Goal: Task Accomplishment & Management: Use online tool/utility

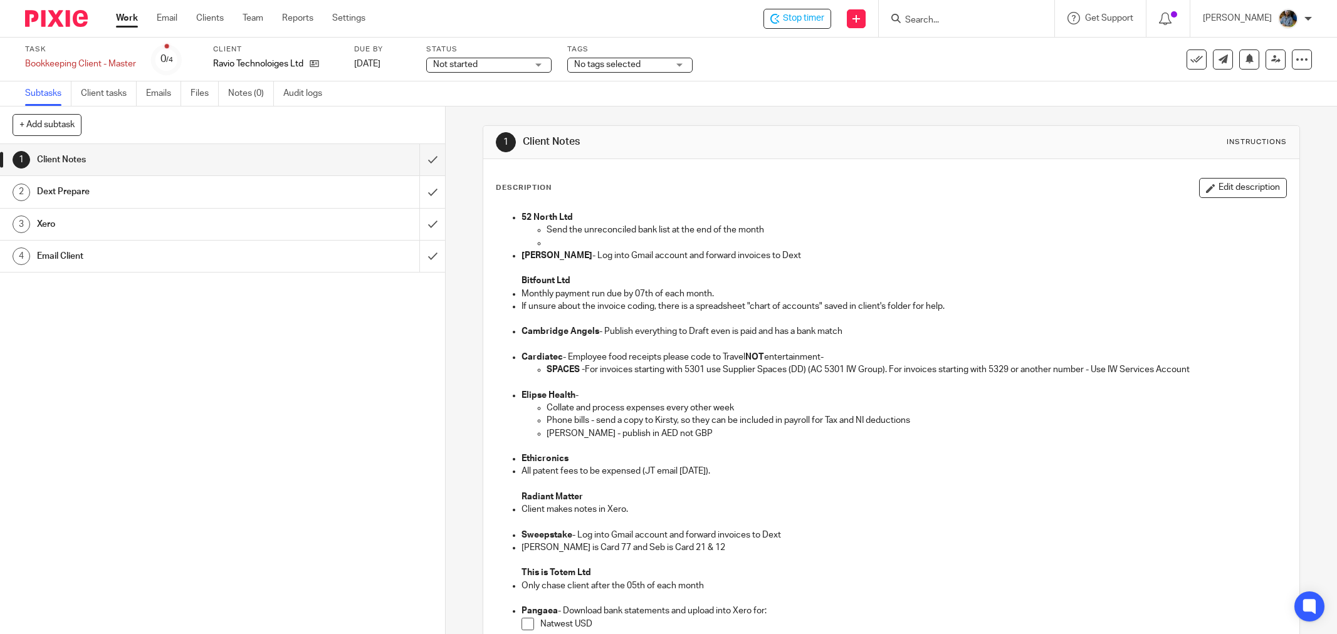
click at [824, 20] on span "Stop timer" at bounding box center [803, 18] width 41 height 13
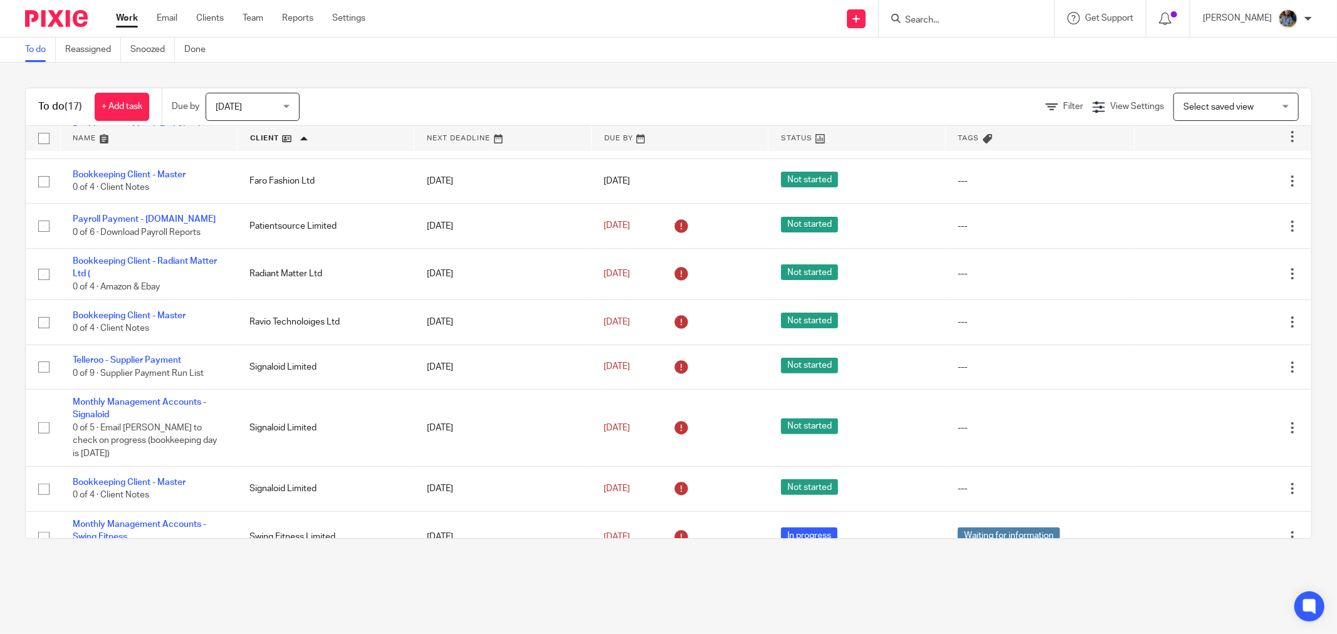
scroll to position [433, 0]
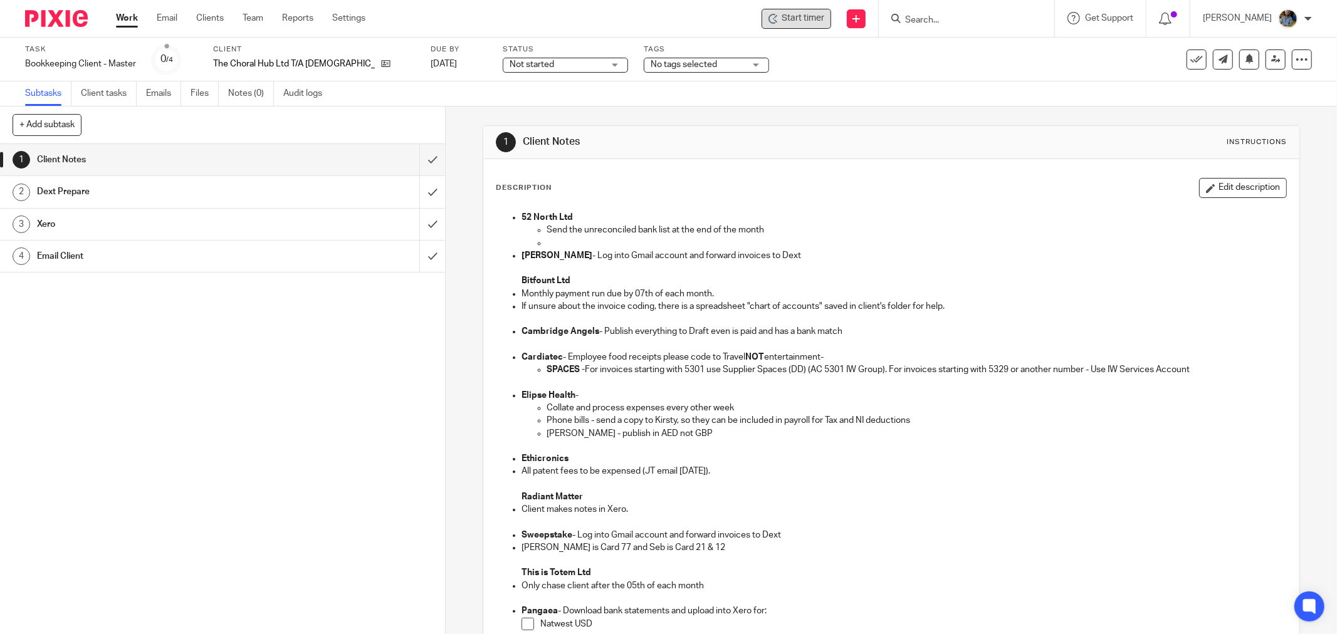
click at [824, 19] on span "Start timer" at bounding box center [803, 18] width 43 height 13
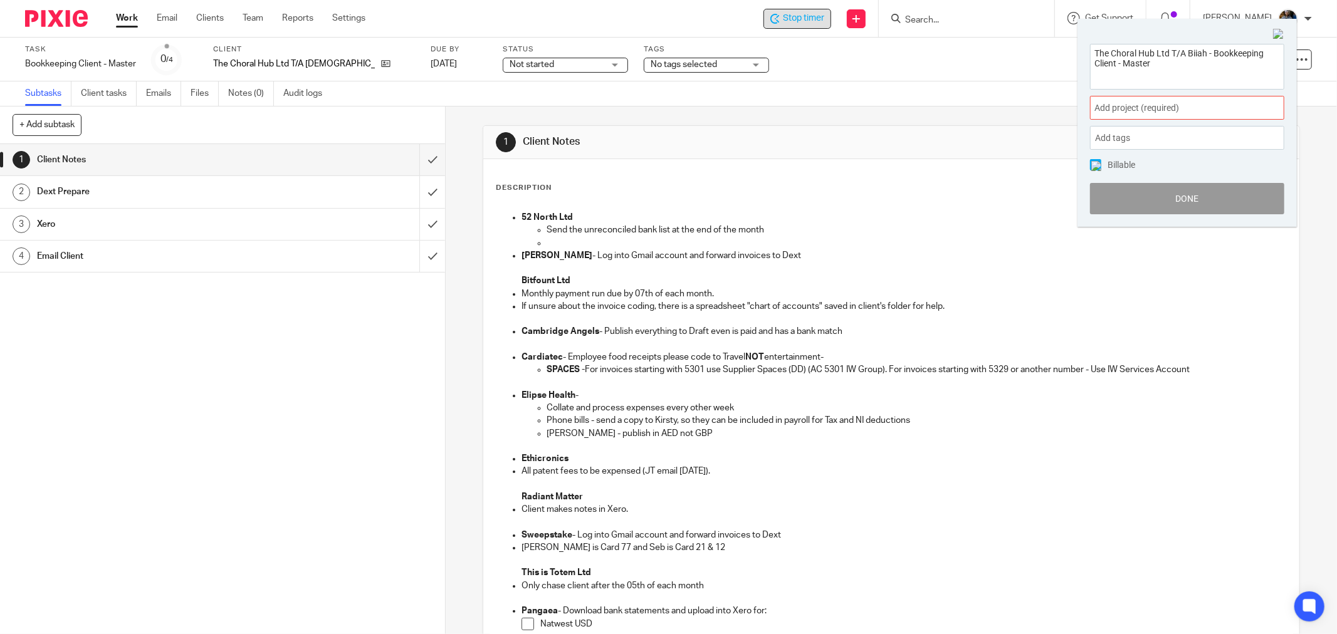
click at [1167, 103] on span "Add project (required) :" at bounding box center [1174, 108] width 158 height 13
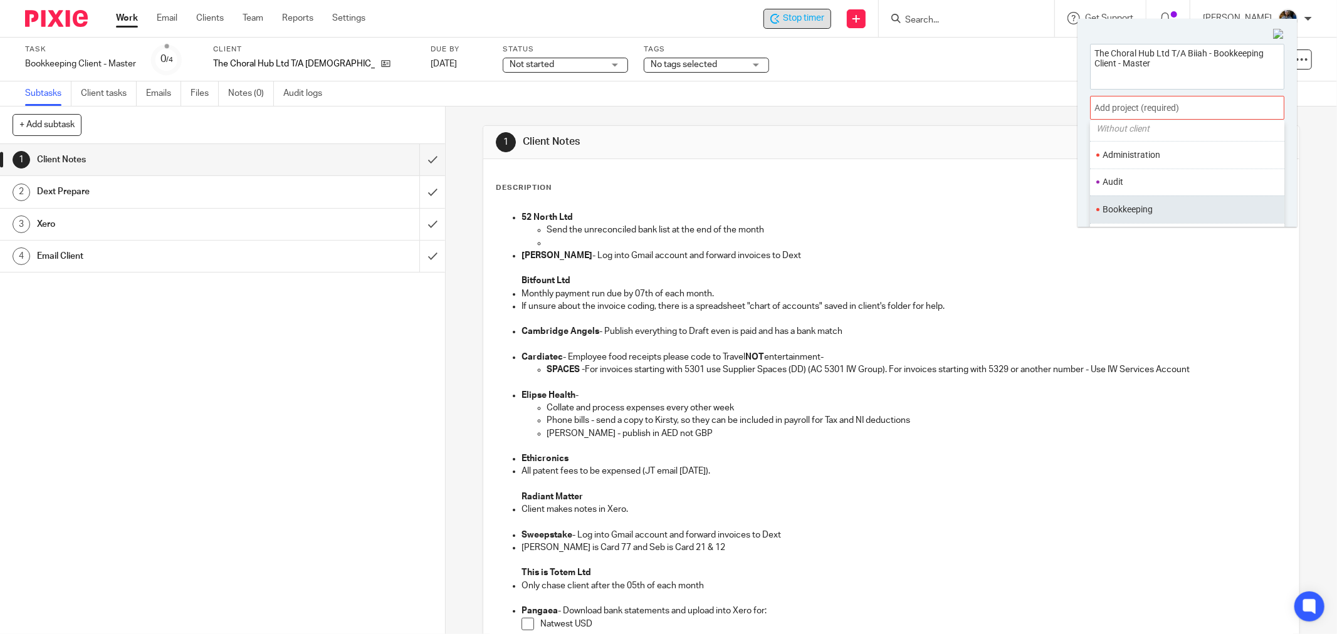
scroll to position [70, 0]
click at [1139, 180] on li "Bookkeeping" at bounding box center [1185, 185] width 164 height 13
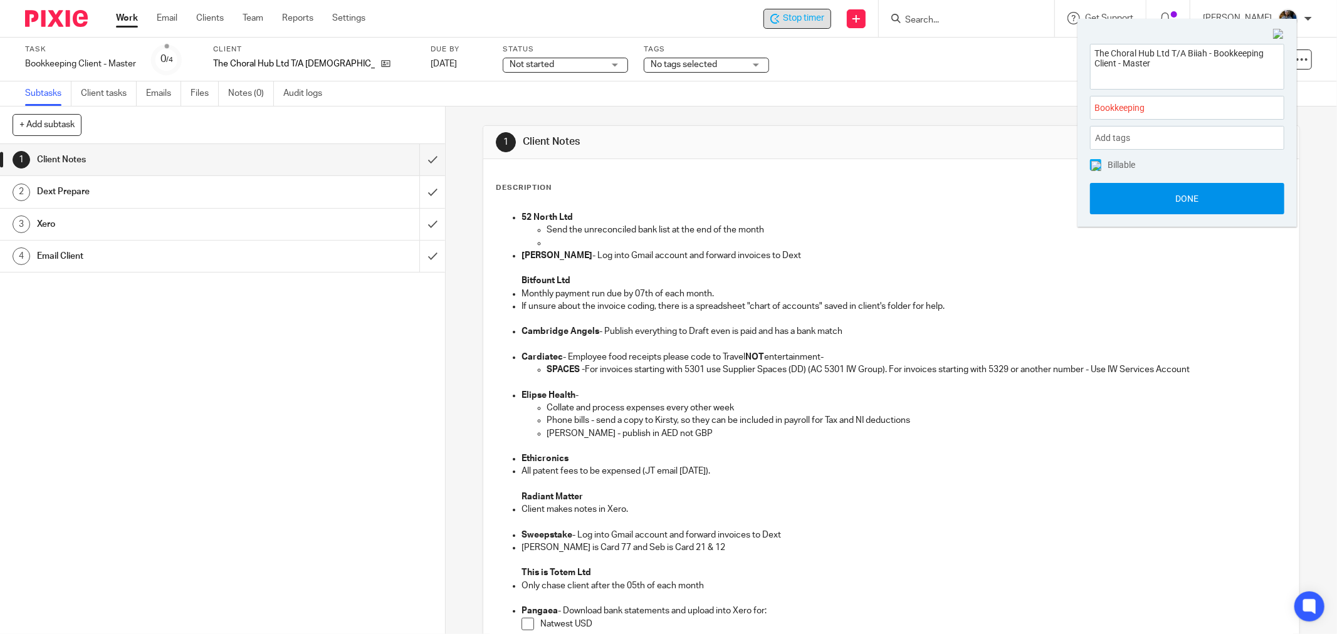
drag, startPoint x: 1213, startPoint y: 195, endPoint x: 1195, endPoint y: 197, distance: 18.3
click at [1213, 196] on button "Done" at bounding box center [1187, 198] width 194 height 31
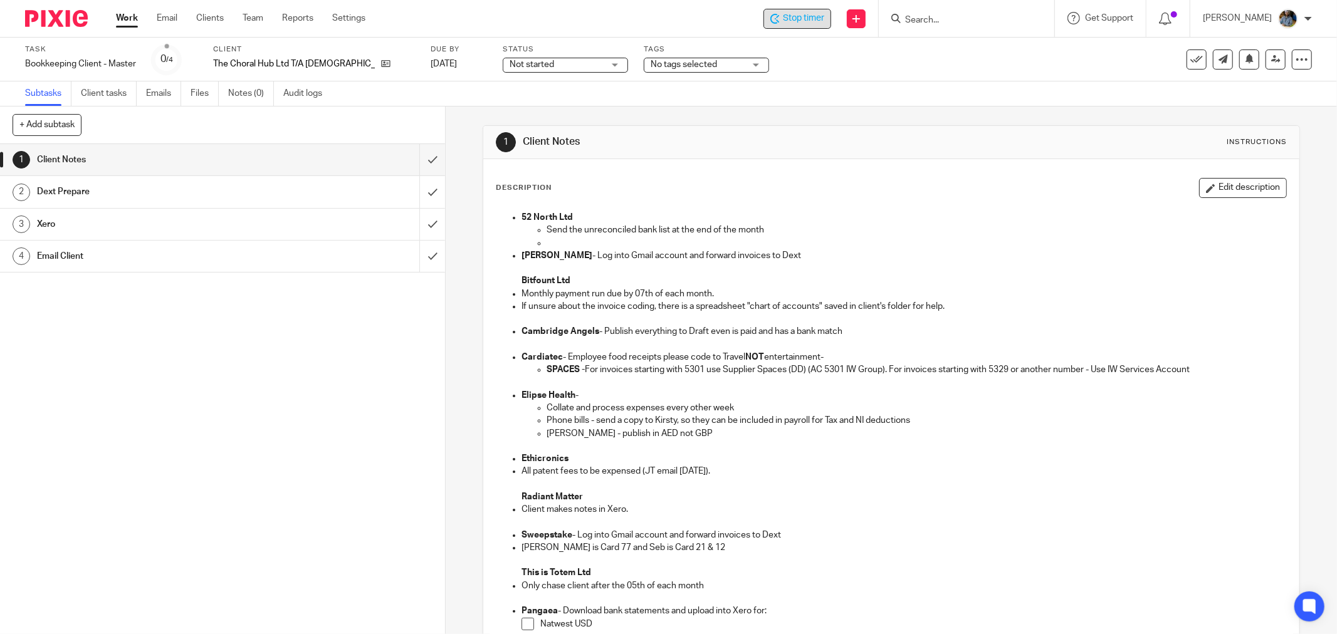
click at [675, 140] on h1 "Client Notes" at bounding box center [721, 141] width 396 height 13
click at [755, 133] on div "1 Client Notes Instructions" at bounding box center [891, 142] width 791 height 20
drag, startPoint x: 715, startPoint y: 139, endPoint x: 487, endPoint y: 152, distance: 228.0
click at [716, 139] on h1 "Client Notes" at bounding box center [721, 141] width 396 height 13
drag, startPoint x: 906, startPoint y: 205, endPoint x: 854, endPoint y: 189, distance: 54.3
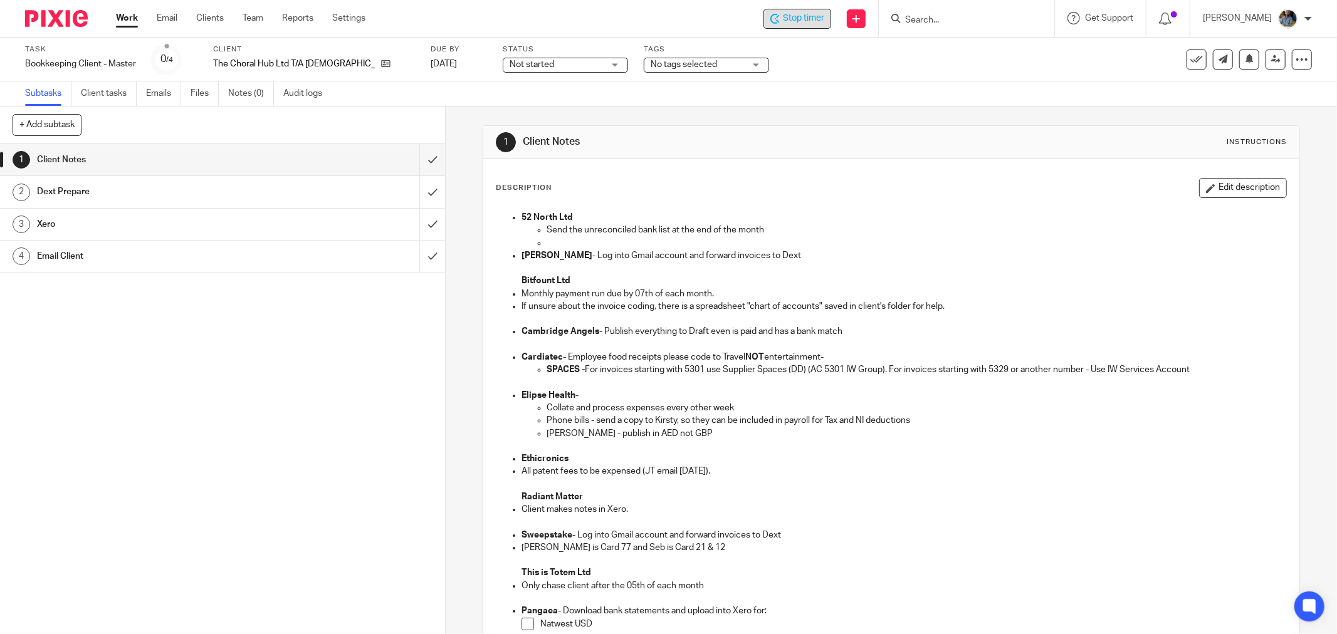
click at [903, 205] on div "52 North Ltd Send the unreconciled bank list at the end of the month Bolin Webb…" at bounding box center [891, 498] width 802 height 586
click at [640, 194] on div "Description Edit description" at bounding box center [891, 188] width 791 height 20
click at [811, 13] on span "Stop timer" at bounding box center [803, 18] width 41 height 13
click at [1191, 60] on icon at bounding box center [1197, 59] width 13 height 13
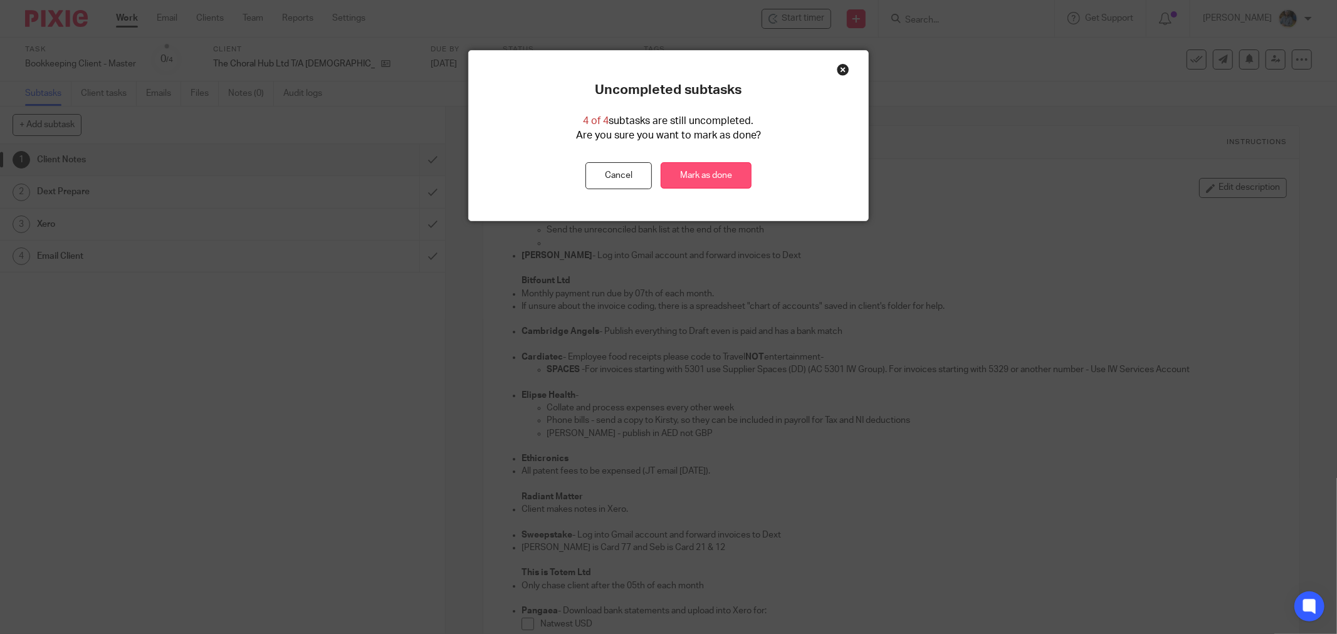
click at [720, 179] on link "Mark as done" at bounding box center [706, 175] width 91 height 27
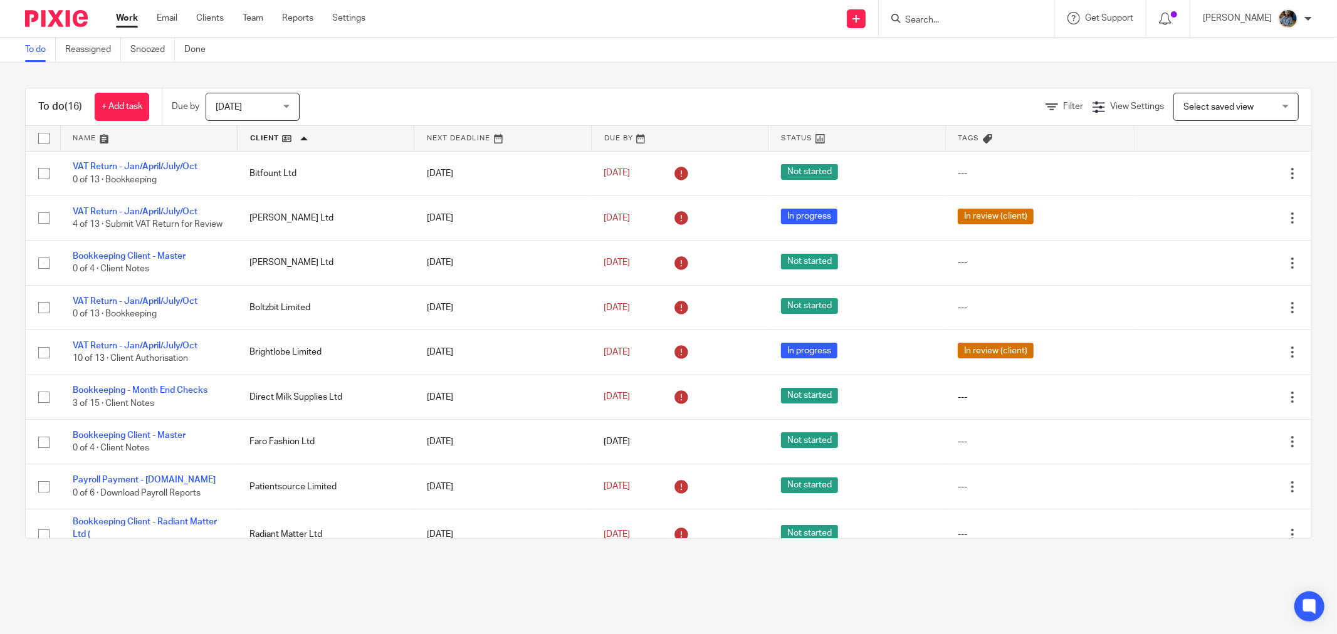
drag, startPoint x: 718, startPoint y: 69, endPoint x: 644, endPoint y: 78, distance: 75.1
click at [719, 67] on div "To do (16) + Add task Due by Today Today Today Tomorrow This week Next week Thi…" at bounding box center [668, 314] width 1337 height 502
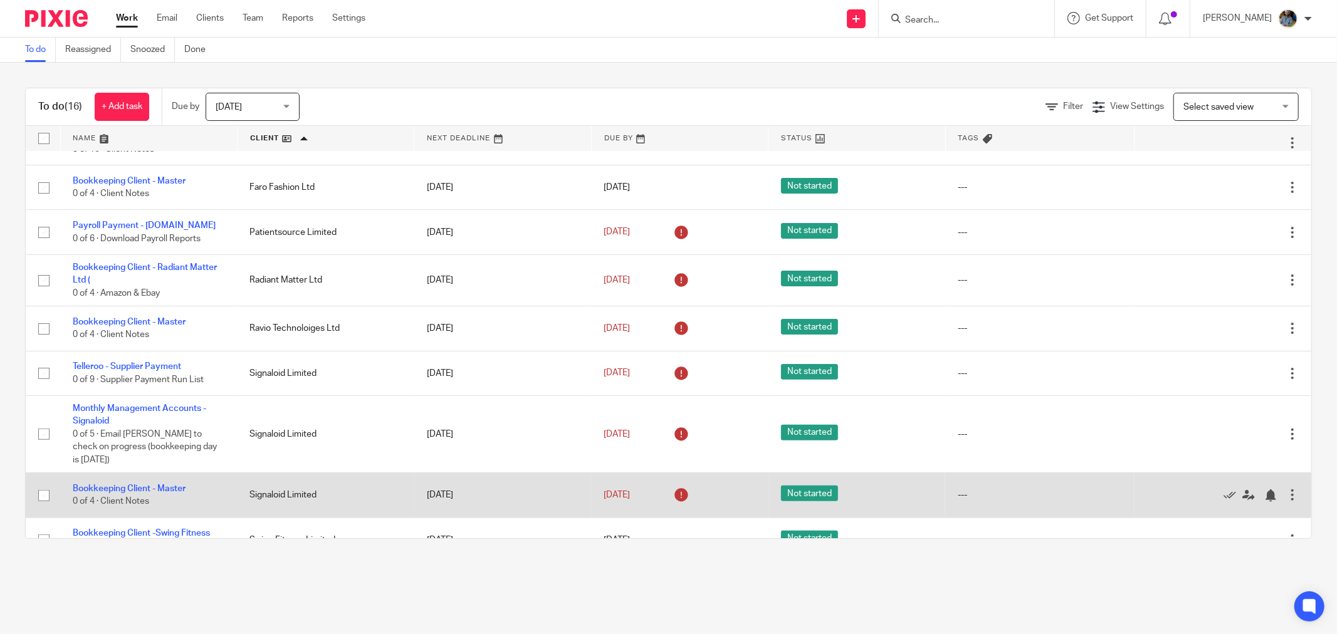
scroll to position [387, 0]
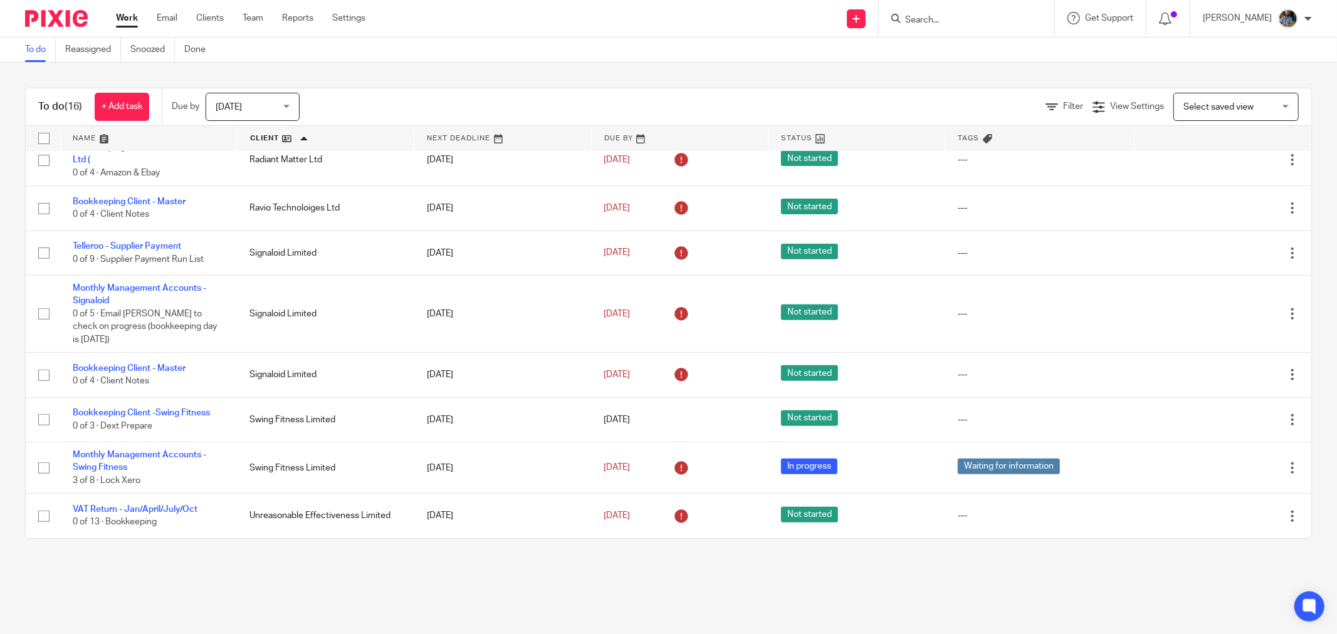
click at [552, 592] on main "To do Reassigned Snoozed Done To do (16) + Add task Due by Today Today Today To…" at bounding box center [668, 317] width 1337 height 634
click at [510, 59] on div "To do Reassigned Snoozed Done" at bounding box center [668, 50] width 1337 height 25
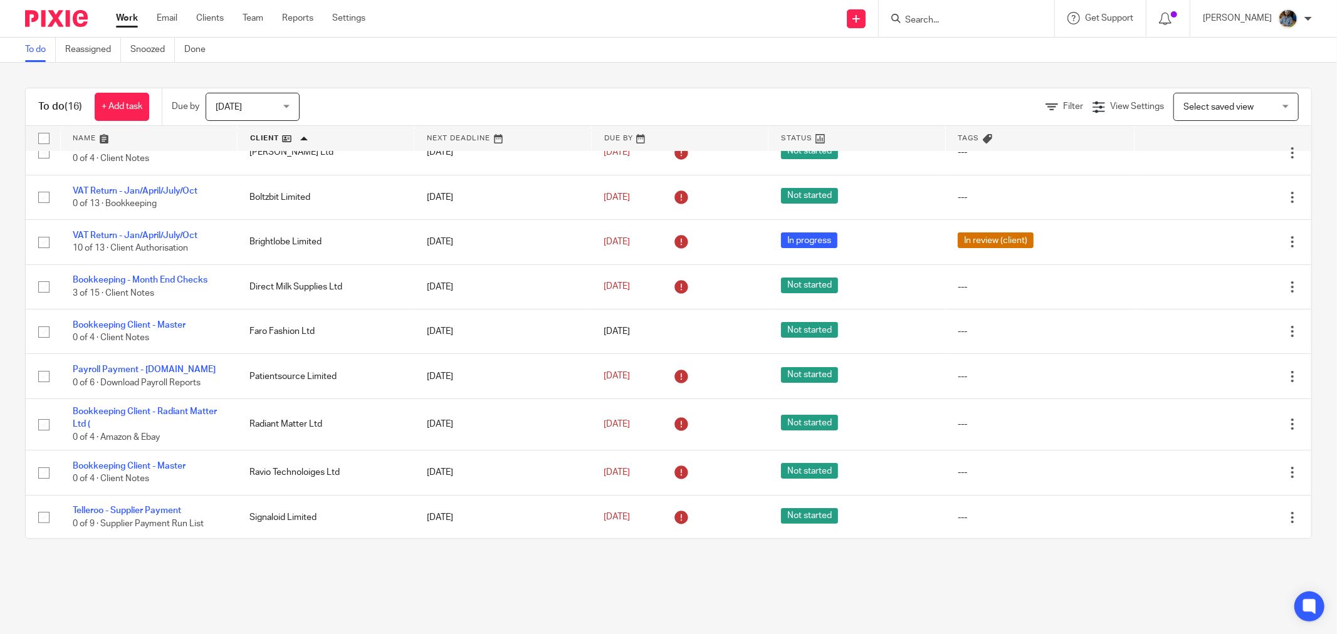
scroll to position [0, 0]
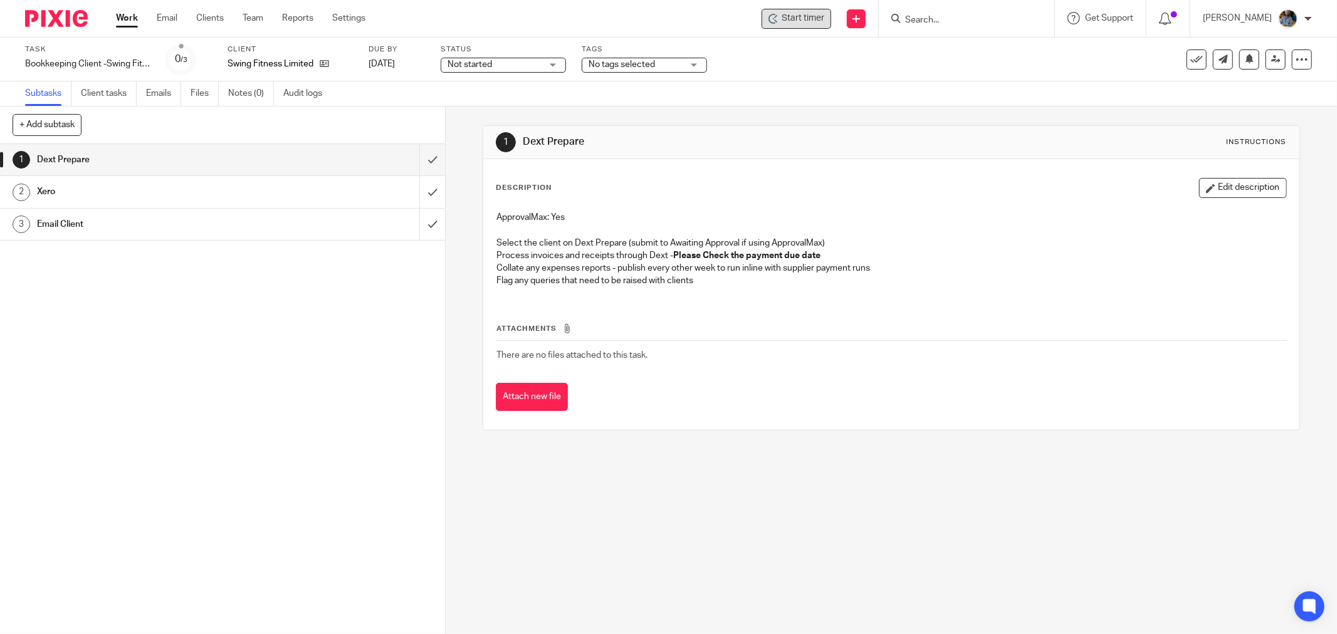
click at [799, 14] on span "Start timer" at bounding box center [803, 18] width 43 height 13
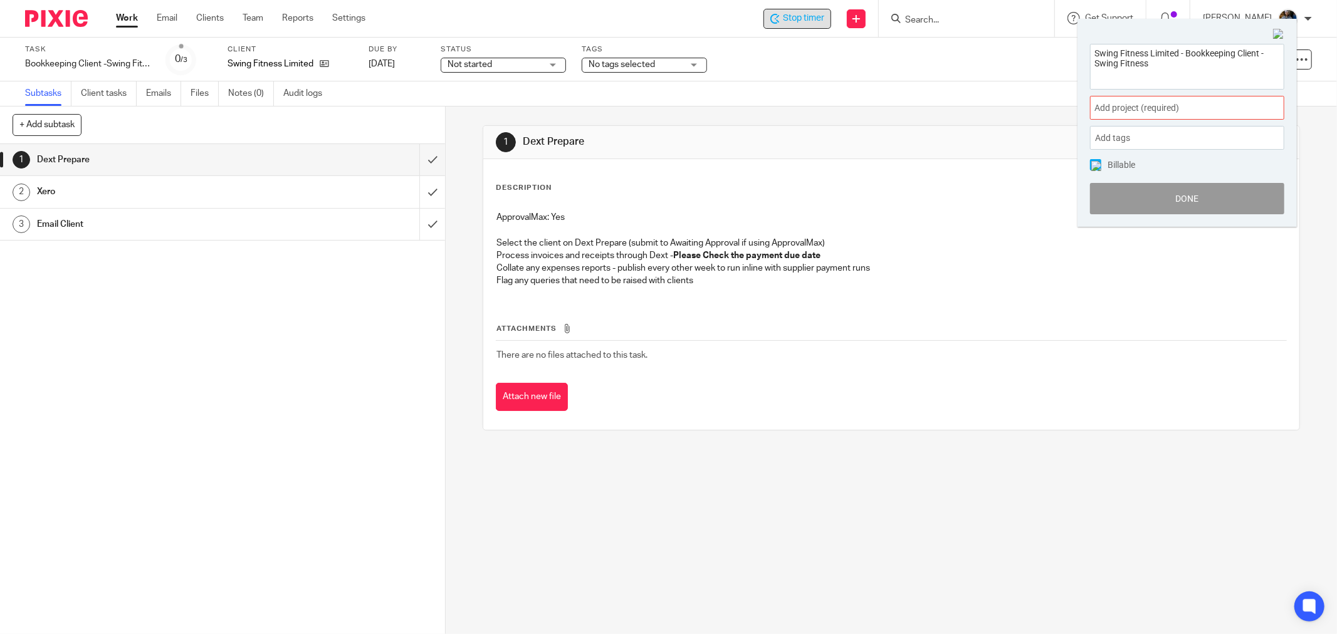
click at [1208, 104] on span "Add project (required) :" at bounding box center [1174, 108] width 158 height 13
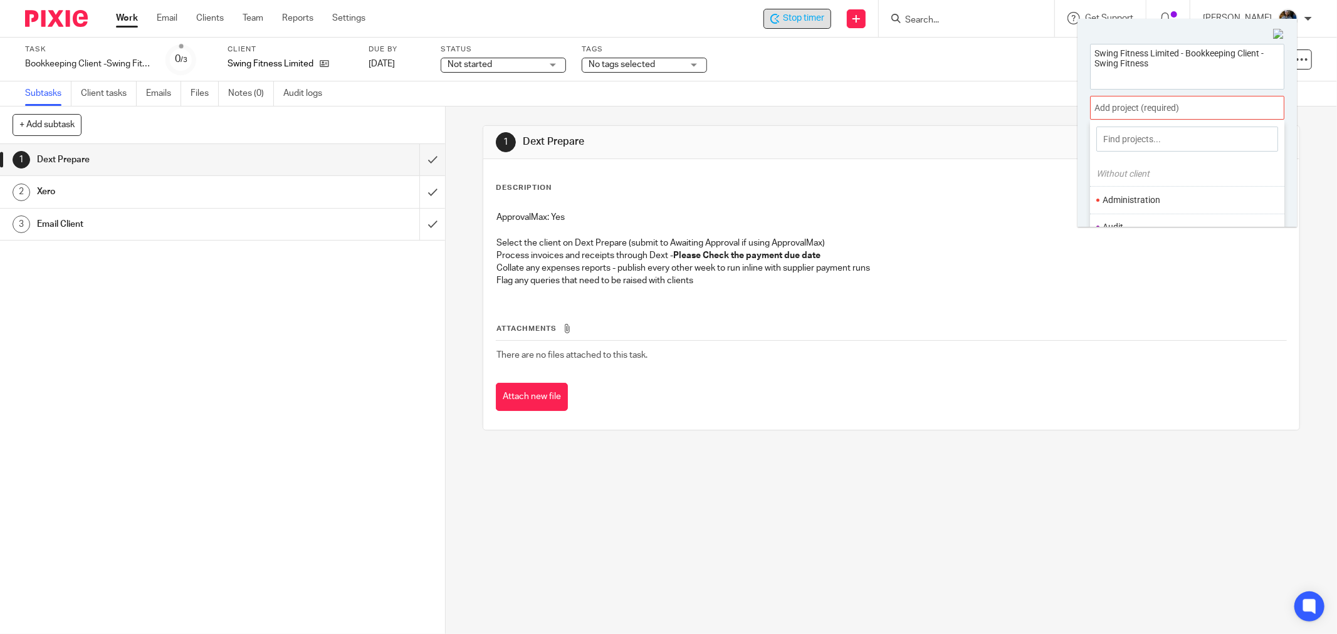
scroll to position [70, 0]
drag, startPoint x: 1152, startPoint y: 188, endPoint x: 1193, endPoint y: 196, distance: 41.6
click at [1155, 190] on li "Bookkeeping" at bounding box center [1185, 185] width 164 height 13
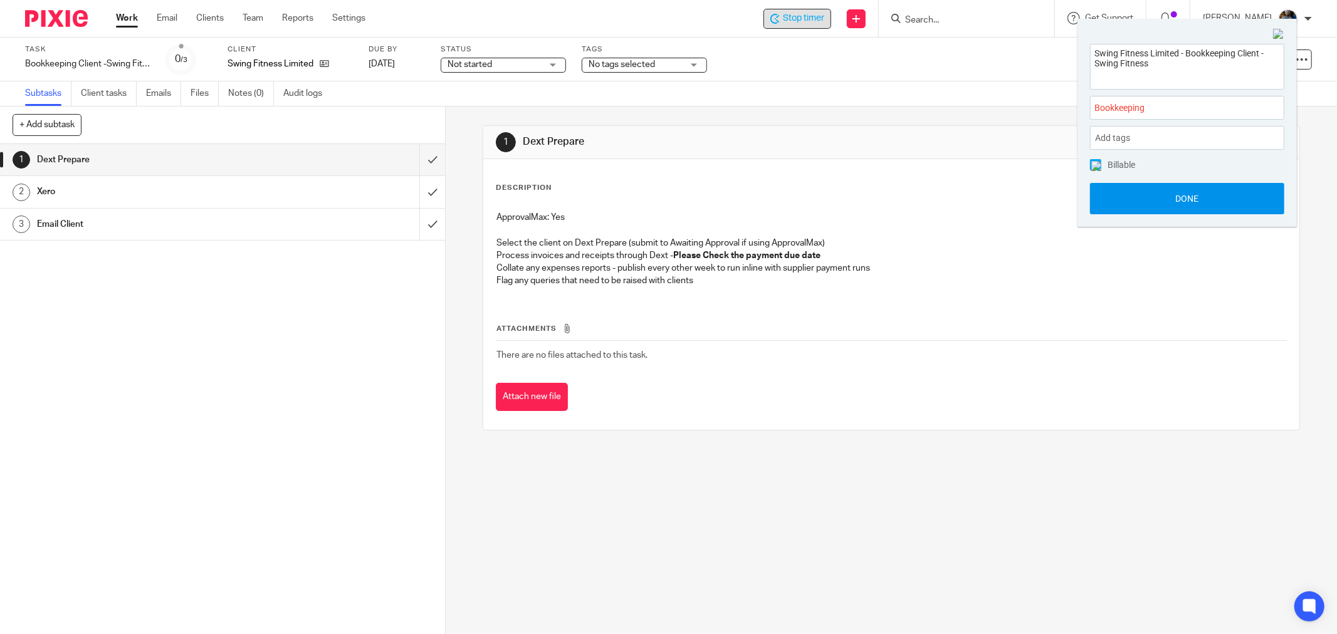
click at [1226, 201] on button "Done" at bounding box center [1187, 198] width 194 height 31
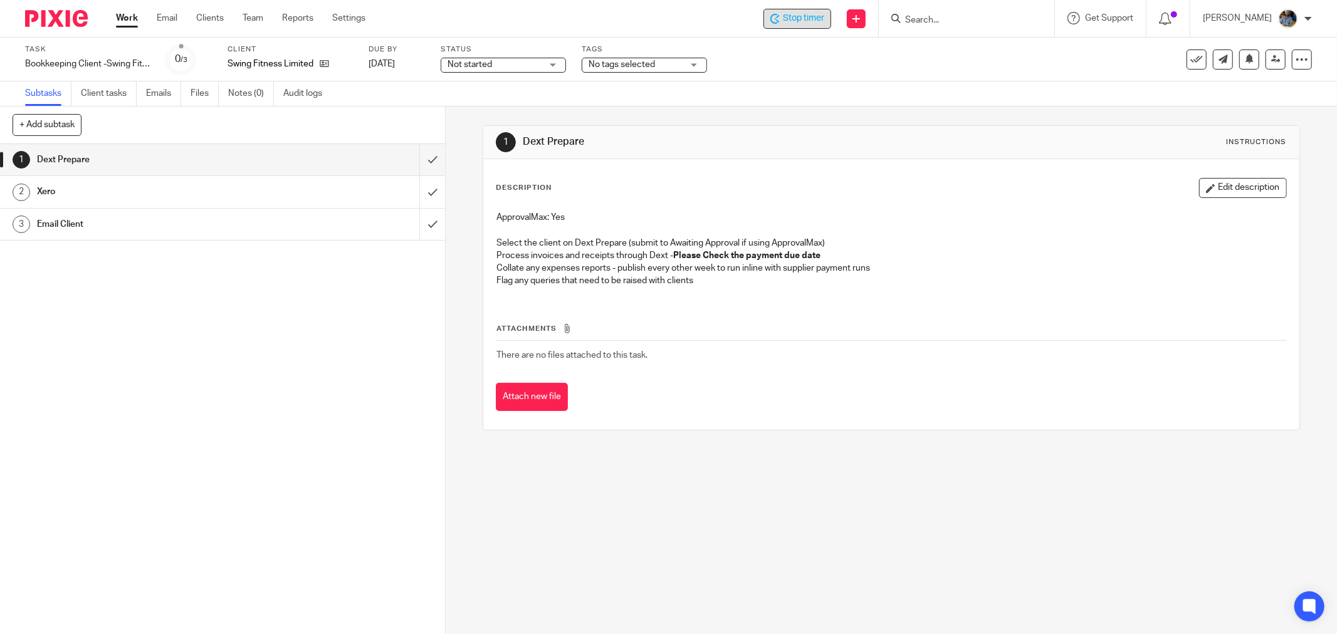
click at [806, 185] on div "Description Edit description" at bounding box center [891, 188] width 791 height 20
click at [1187, 65] on button at bounding box center [1197, 60] width 20 height 20
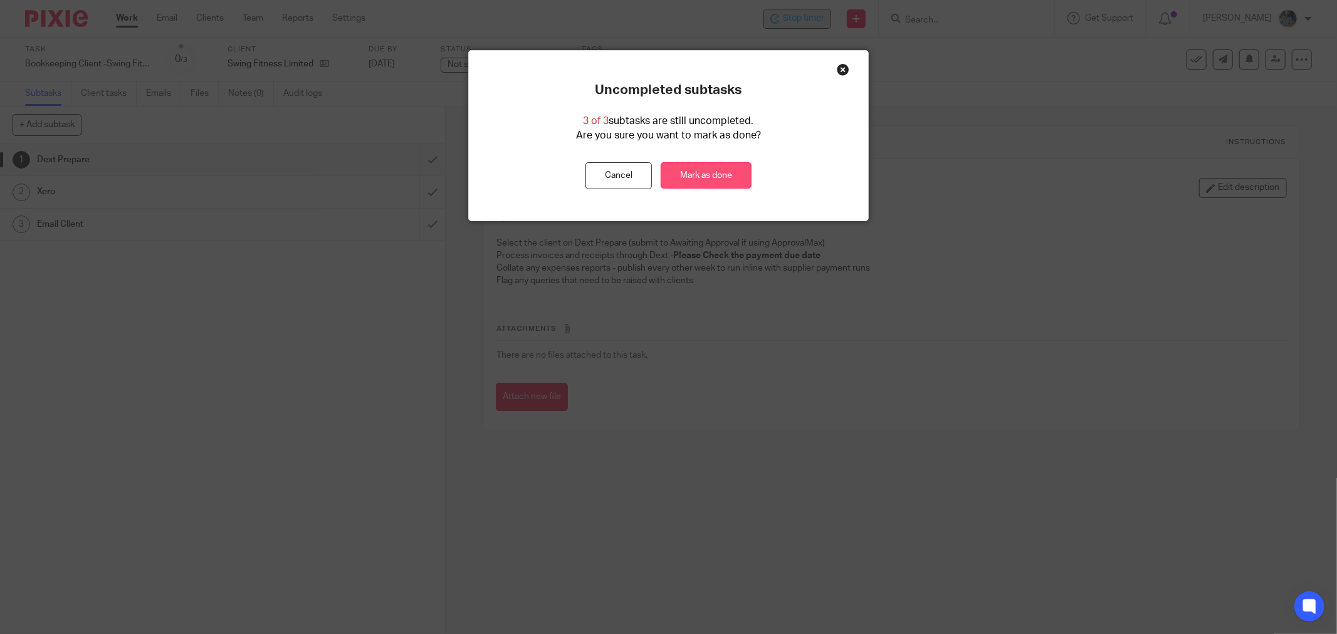
click at [697, 182] on link "Mark as done" at bounding box center [706, 175] width 91 height 27
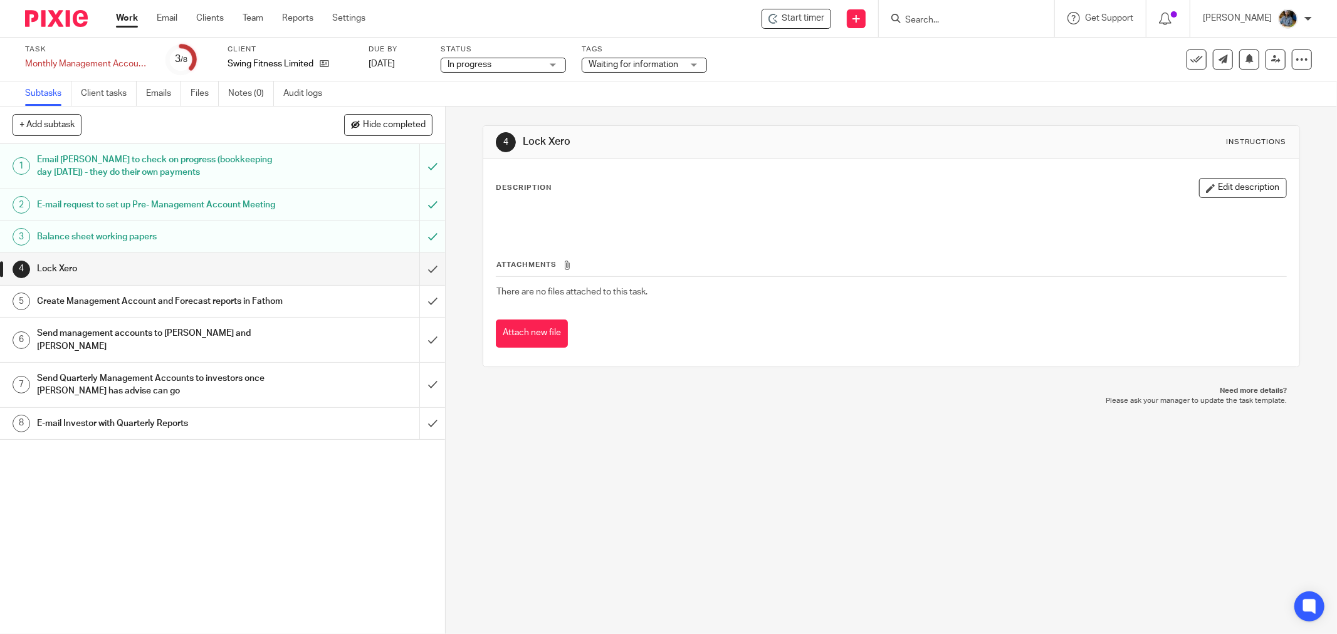
click at [803, 6] on div "Start timer Send new email Create task Add client Get Support Contact via email…" at bounding box center [860, 18] width 953 height 37
click at [800, 18] on span "Start timer" at bounding box center [803, 18] width 43 height 13
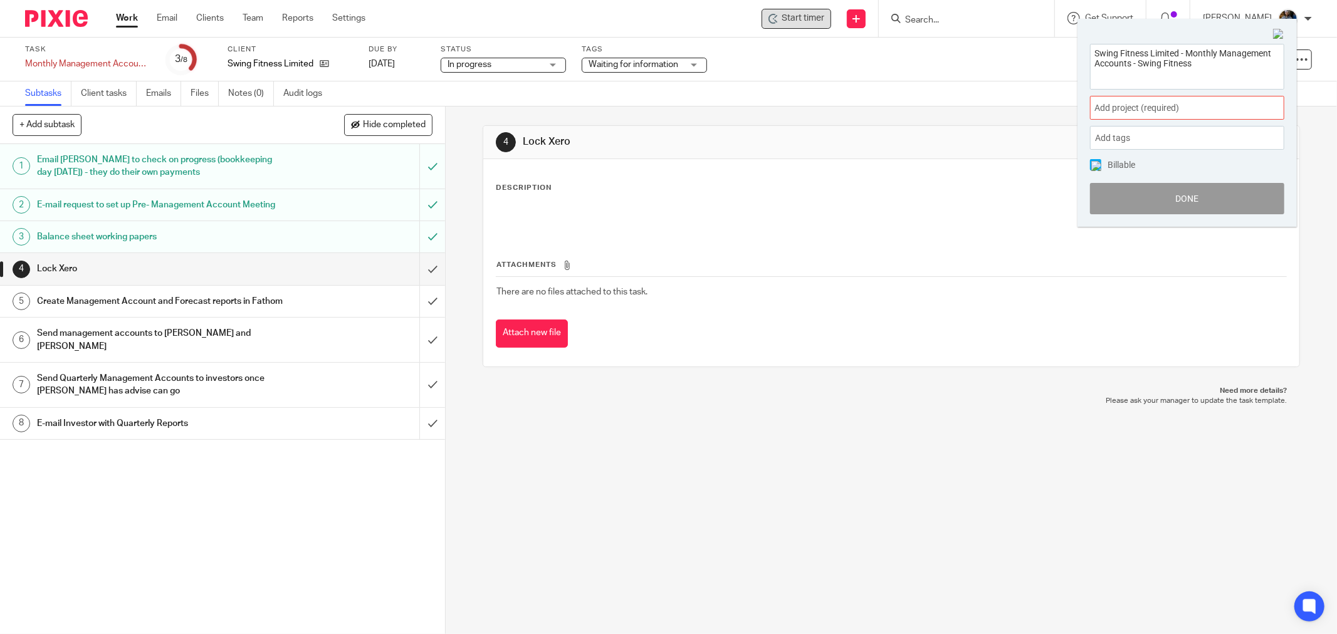
click at [1236, 98] on div "Add project (required) :" at bounding box center [1187, 108] width 194 height 24
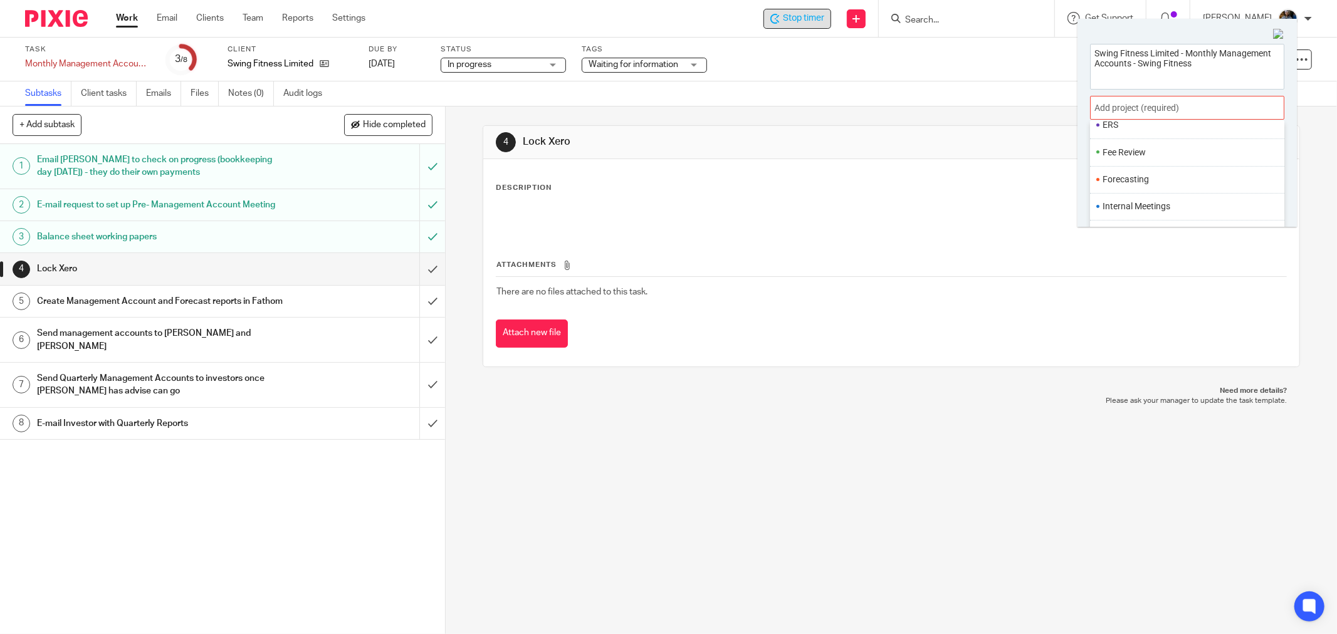
scroll to position [336, 0]
click at [1189, 191] on li "Management Accounts" at bounding box center [1185, 190] width 164 height 13
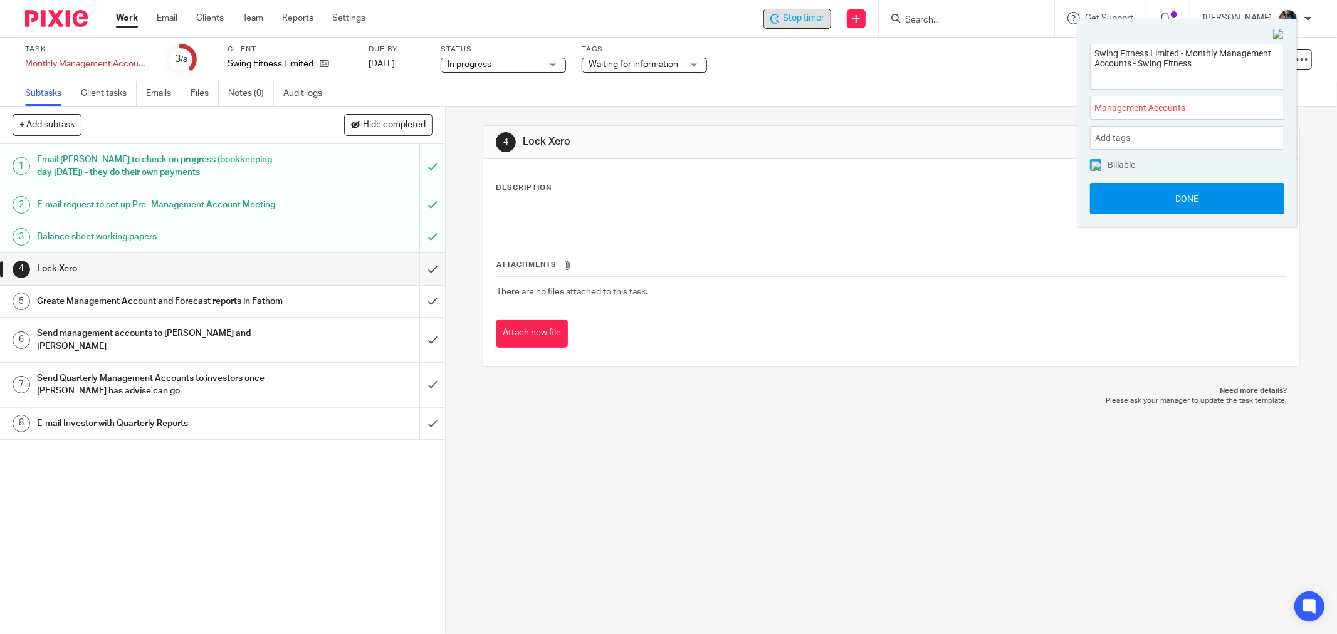
click at [1204, 193] on button "Done" at bounding box center [1187, 198] width 194 height 31
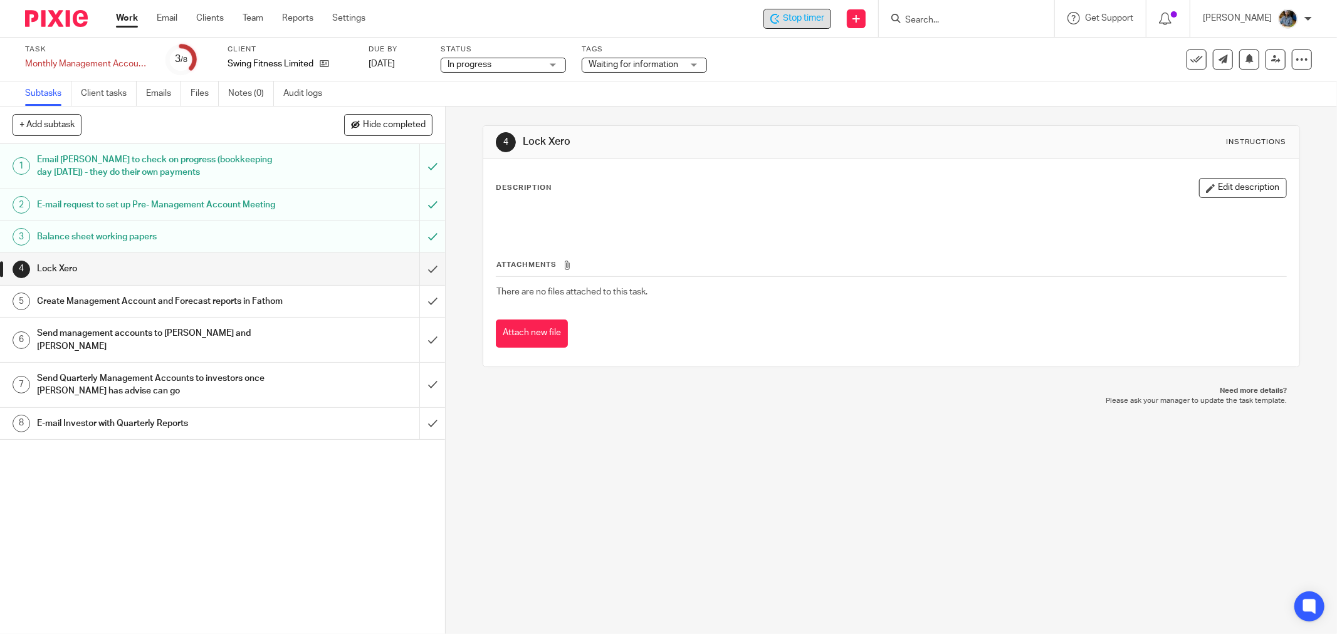
click at [838, 101] on div "Subtasks Client tasks Emails Files Notes (0) Audit logs" at bounding box center [668, 94] width 1337 height 25
